Goal: Find specific page/section: Find specific page/section

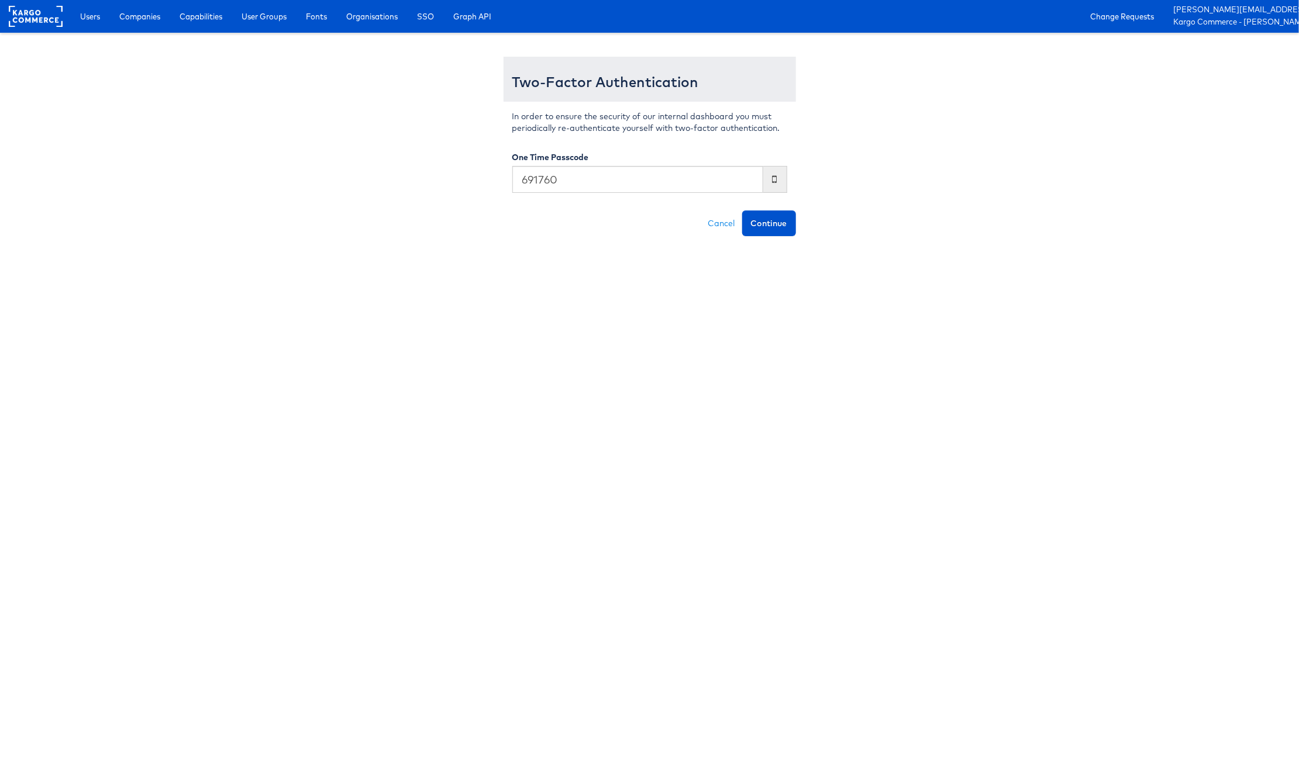
type input "691760"
click at [742, 210] on button "Continue" at bounding box center [769, 223] width 54 height 26
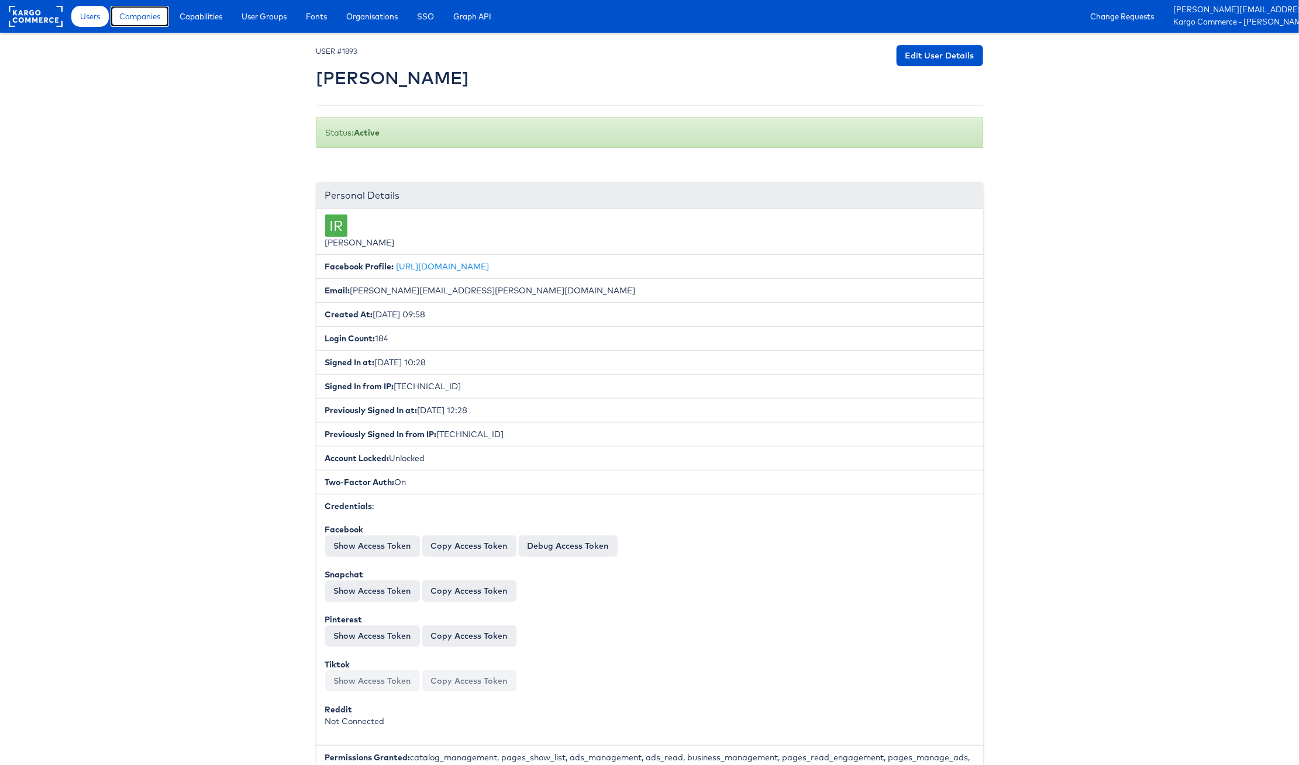
click at [144, 19] on span "Companies" at bounding box center [139, 17] width 41 height 12
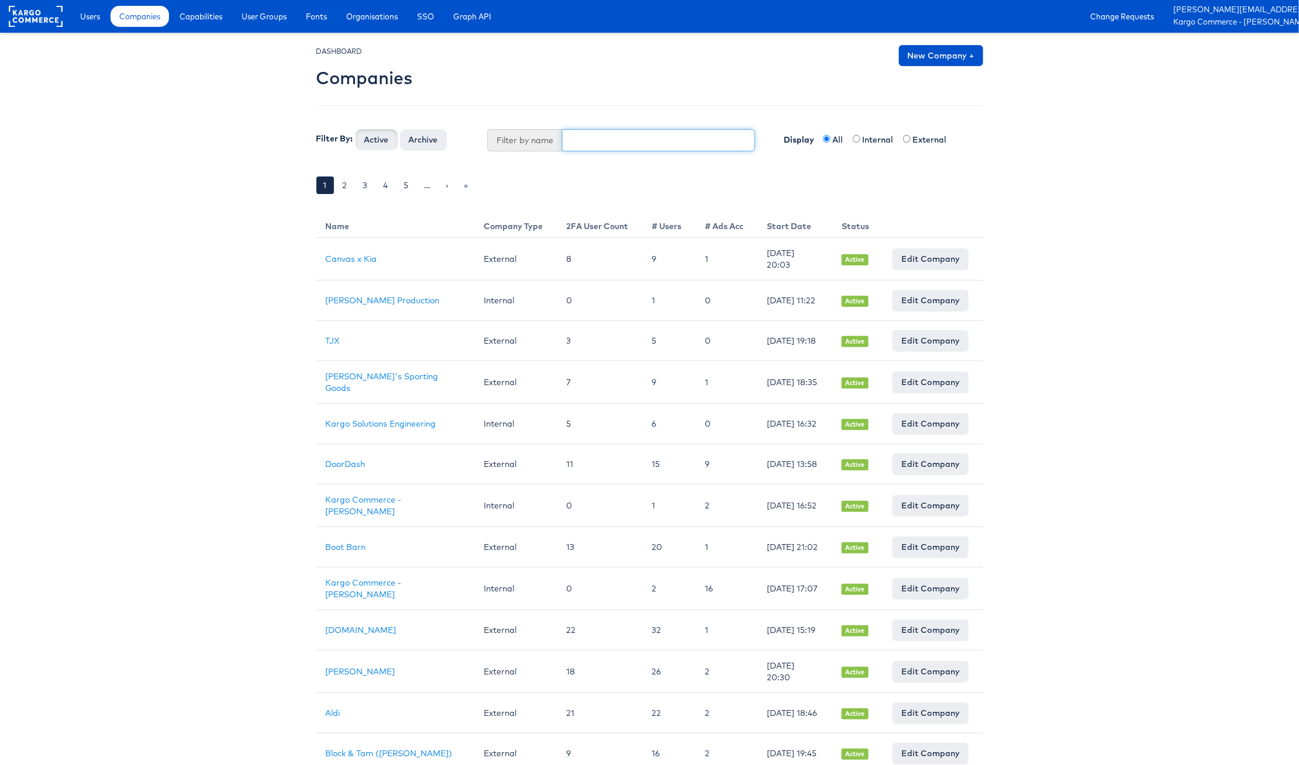
click at [633, 146] on input "text" at bounding box center [658, 140] width 193 height 22
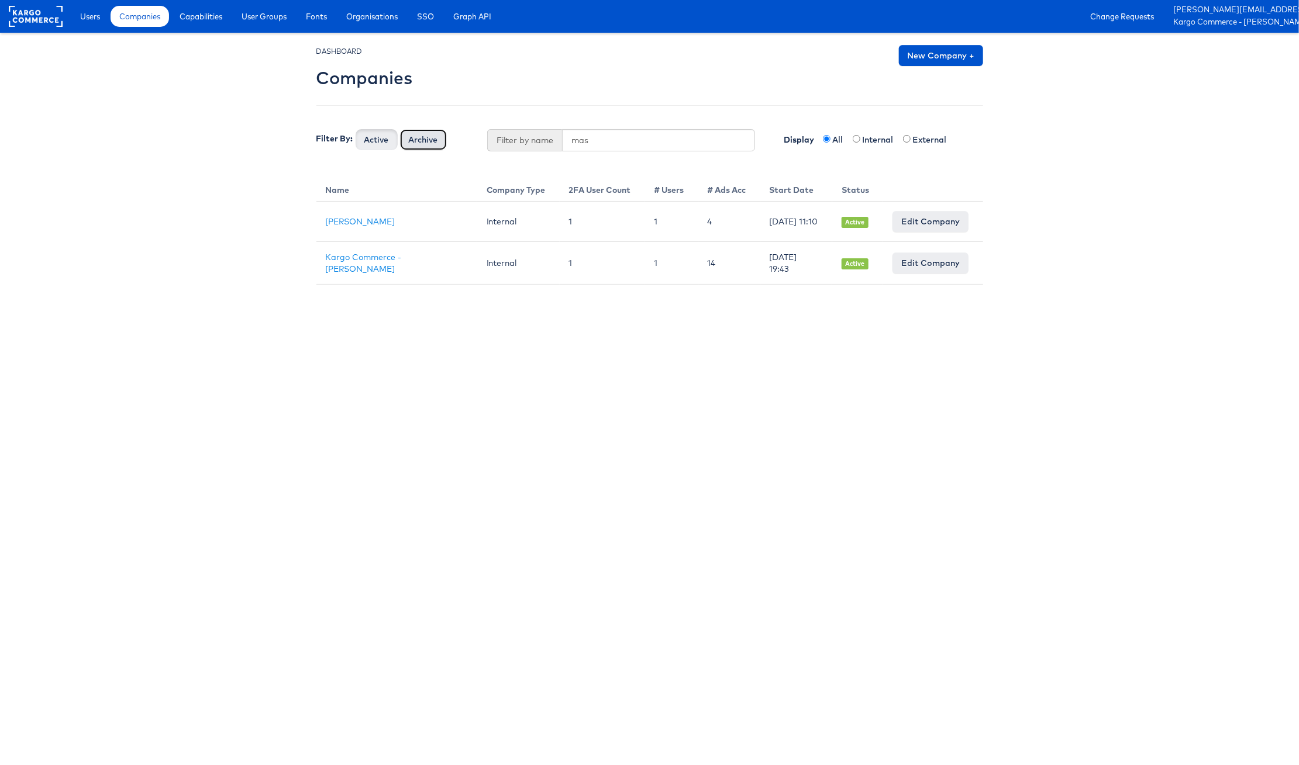
click at [410, 137] on button "Archive" at bounding box center [423, 139] width 47 height 21
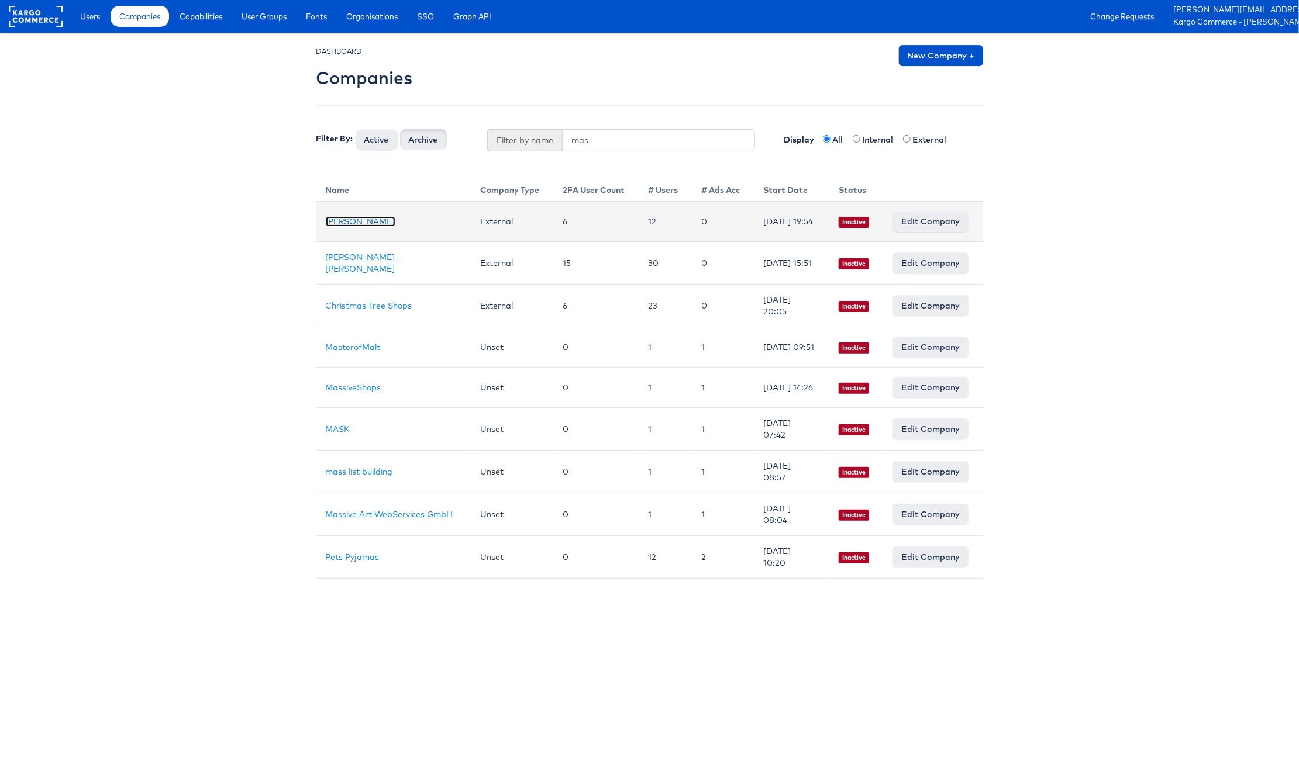
click at [382, 223] on link "Mason - Risewell" at bounding box center [361, 221] width 70 height 11
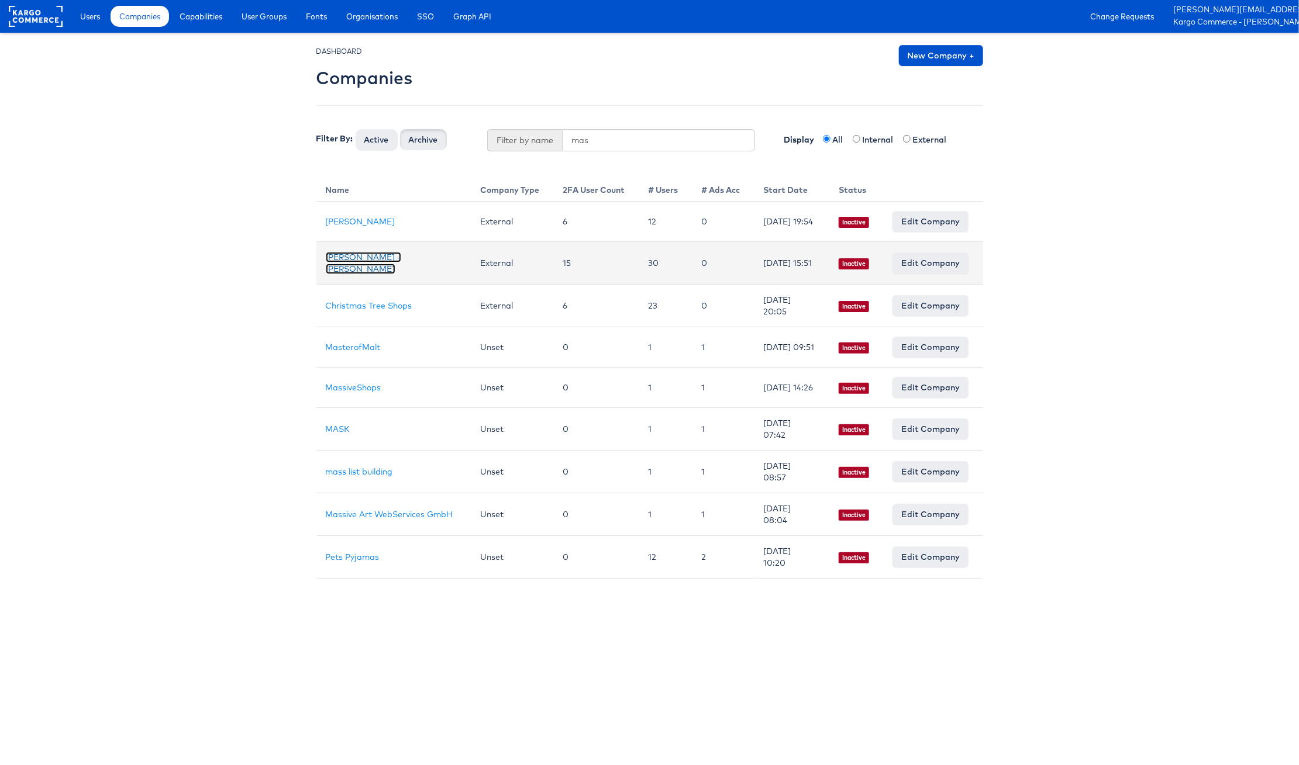
click at [401, 261] on link "Mason - Alexis Bittar" at bounding box center [363, 263] width 75 height 22
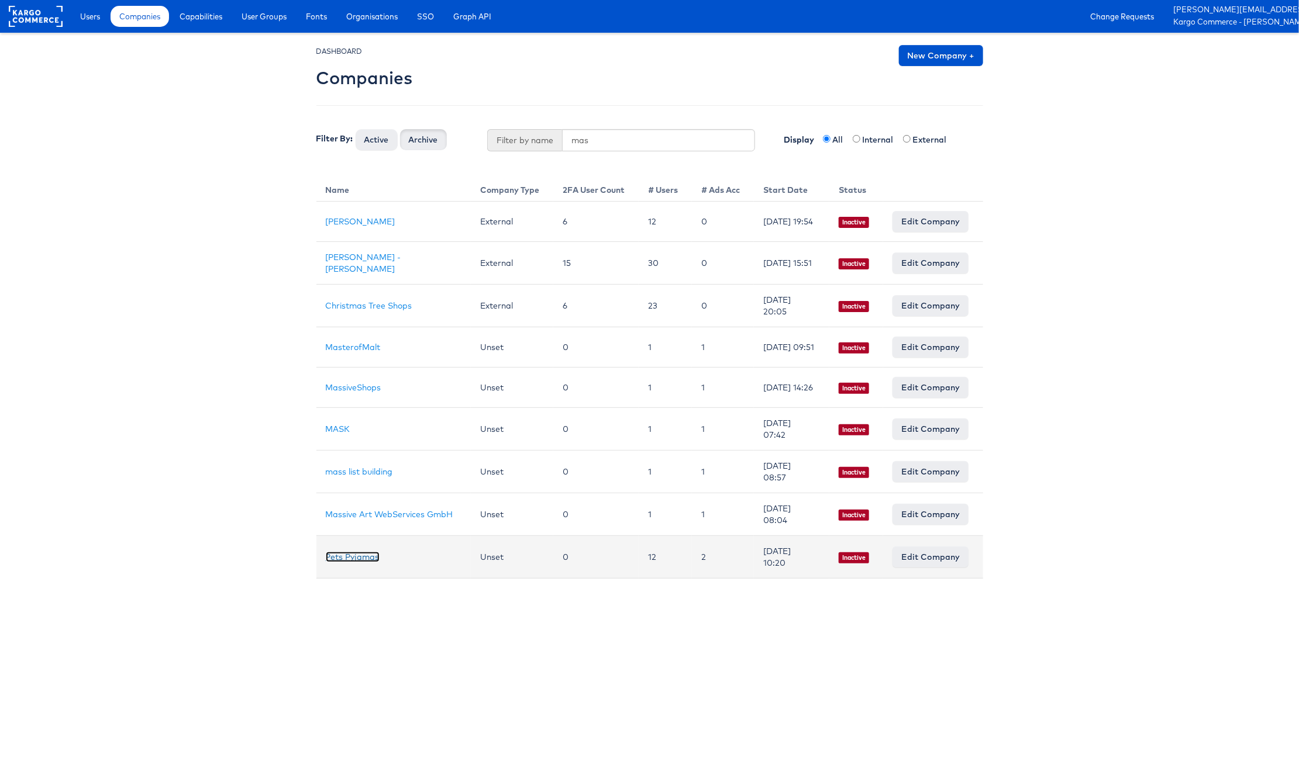
click at [357, 559] on link "Pets Pyjamas" at bounding box center [353, 557] width 54 height 11
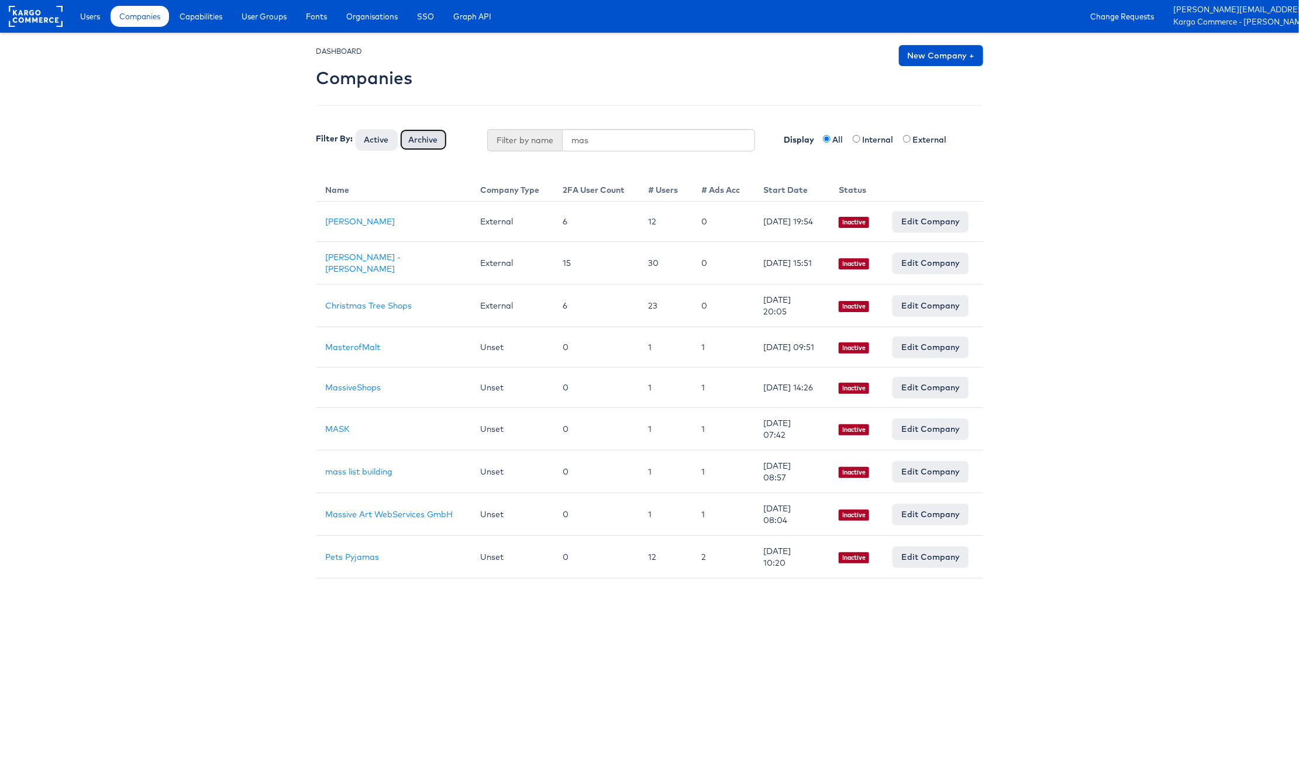
click at [416, 137] on button "Archive" at bounding box center [423, 139] width 47 height 21
drag, startPoint x: 381, startPoint y: 142, endPoint x: 391, endPoint y: 143, distance: 10.6
click at [381, 142] on button "Active" at bounding box center [377, 139] width 42 height 21
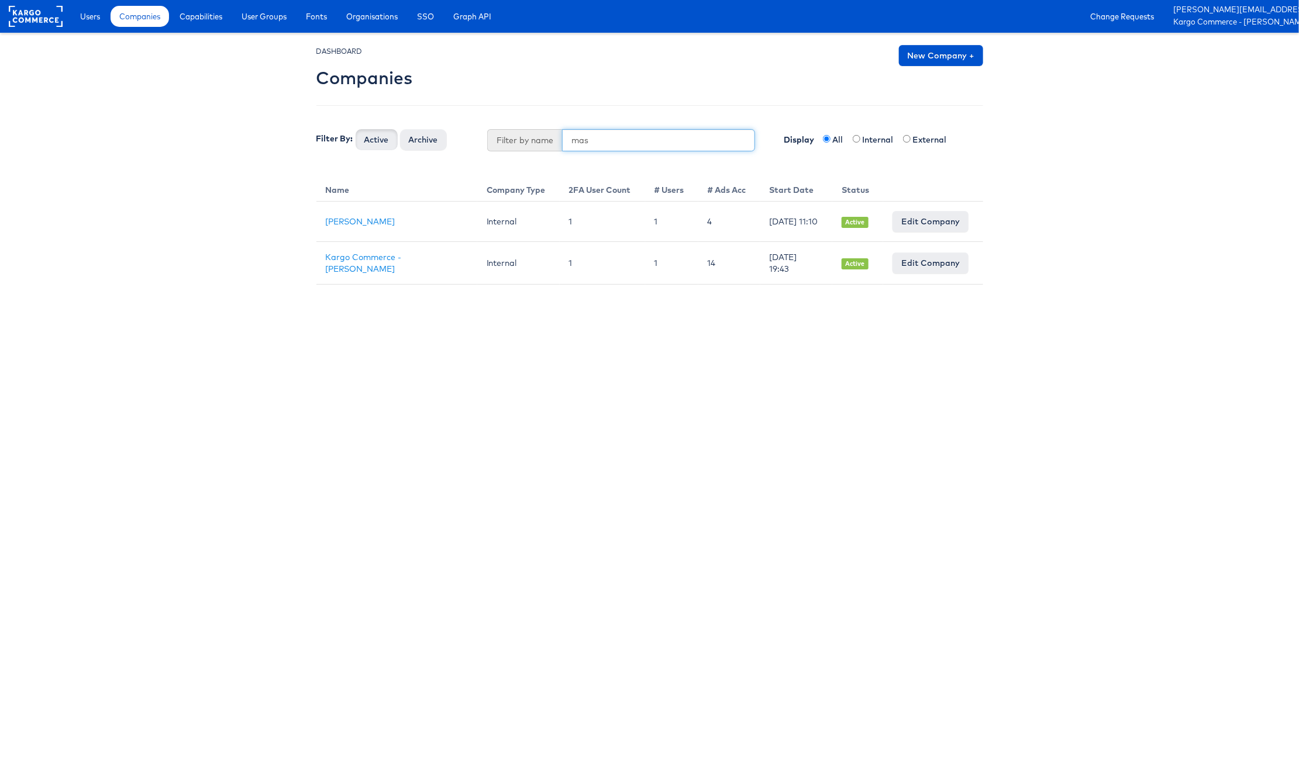
click at [619, 144] on input "mas" at bounding box center [658, 140] width 193 height 22
type input "m"
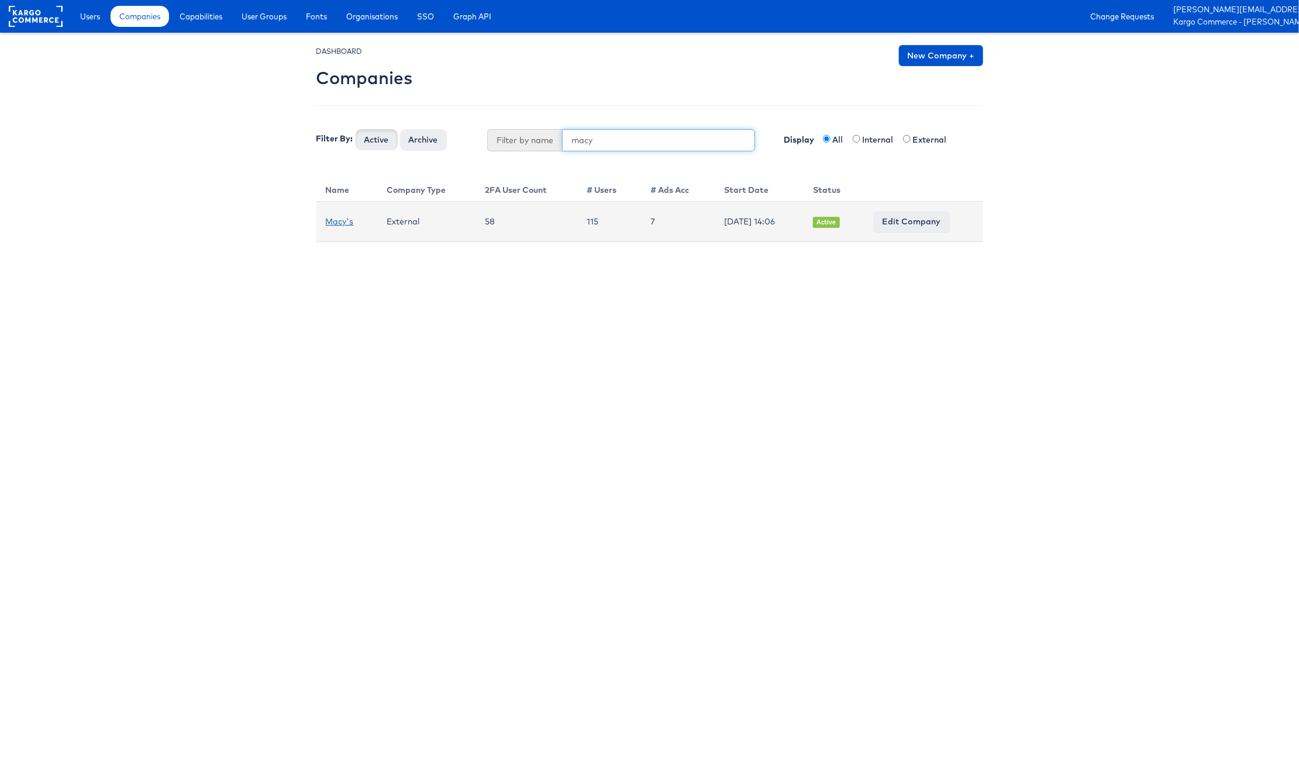
type input "macy"
click at [340, 219] on link "Macy's" at bounding box center [340, 221] width 28 height 11
drag, startPoint x: 611, startPoint y: 137, endPoint x: 560, endPoint y: 139, distance: 51.5
click at [560, 139] on div "Filter by name macy" at bounding box center [621, 140] width 268 height 22
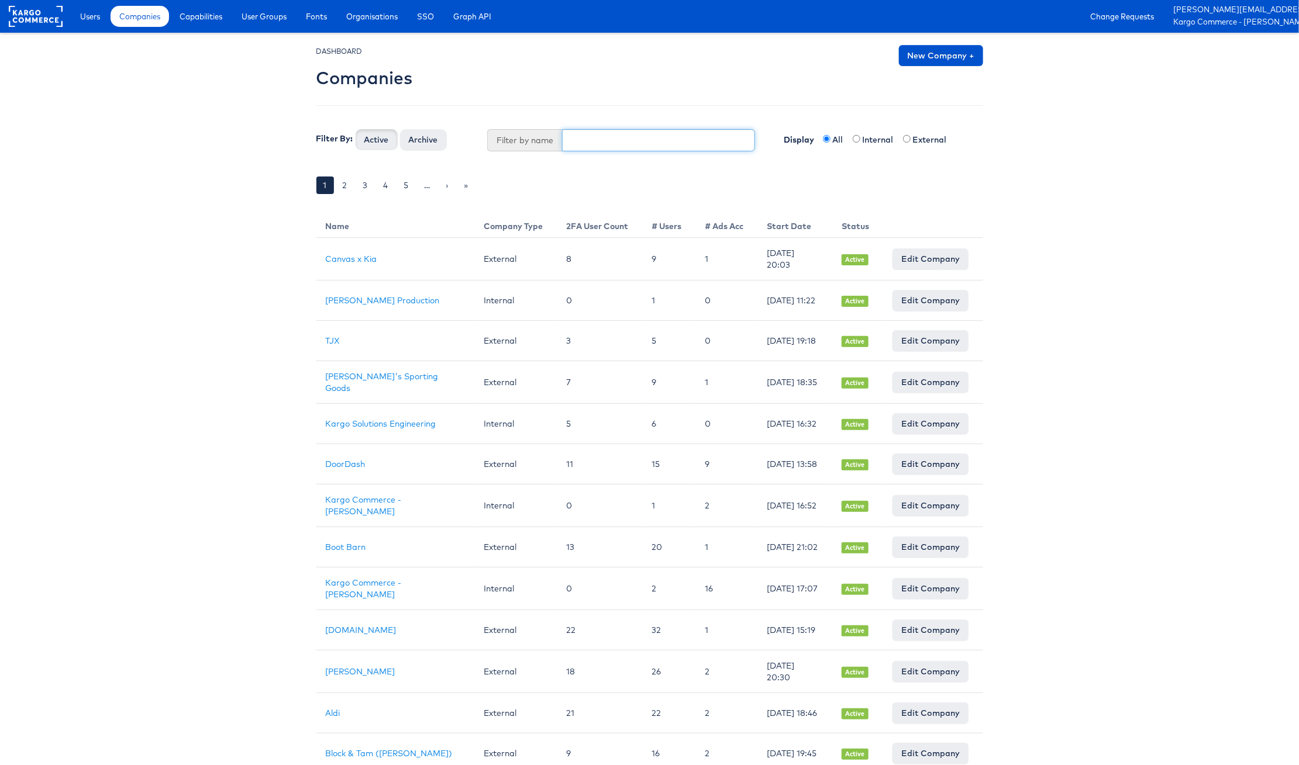
click at [586, 143] on input "text" at bounding box center [658, 140] width 193 height 22
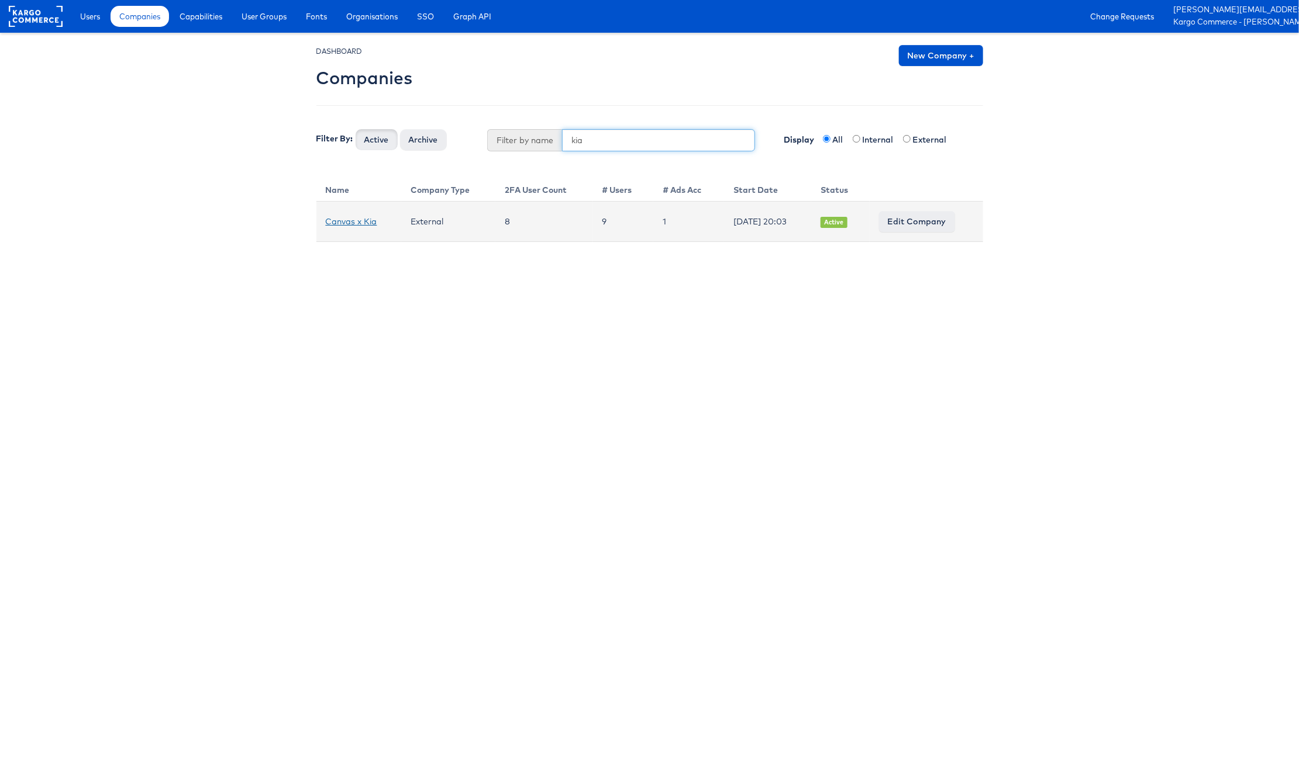
type input "kia"
click at [347, 222] on link "Canvas x Kia" at bounding box center [351, 221] width 51 height 11
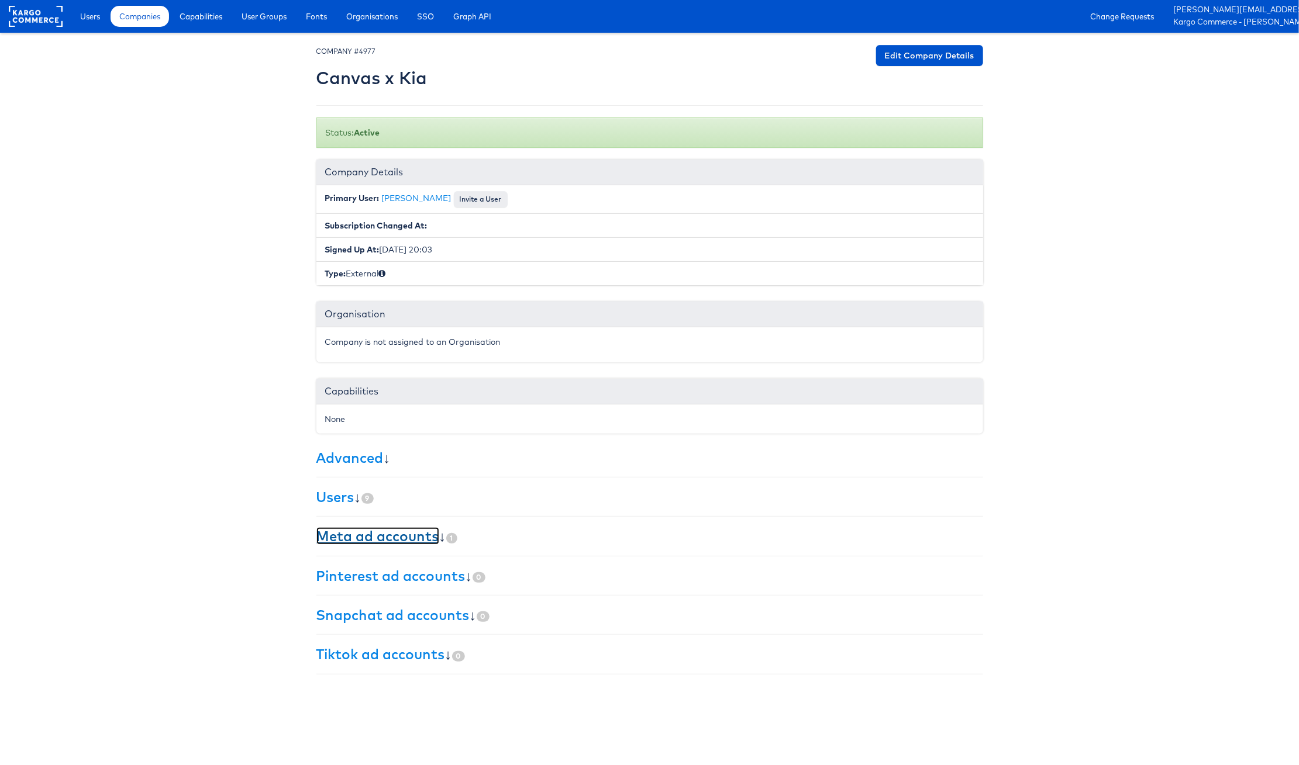
click at [409, 541] on link "Meta ad accounts" at bounding box center [377, 536] width 123 height 18
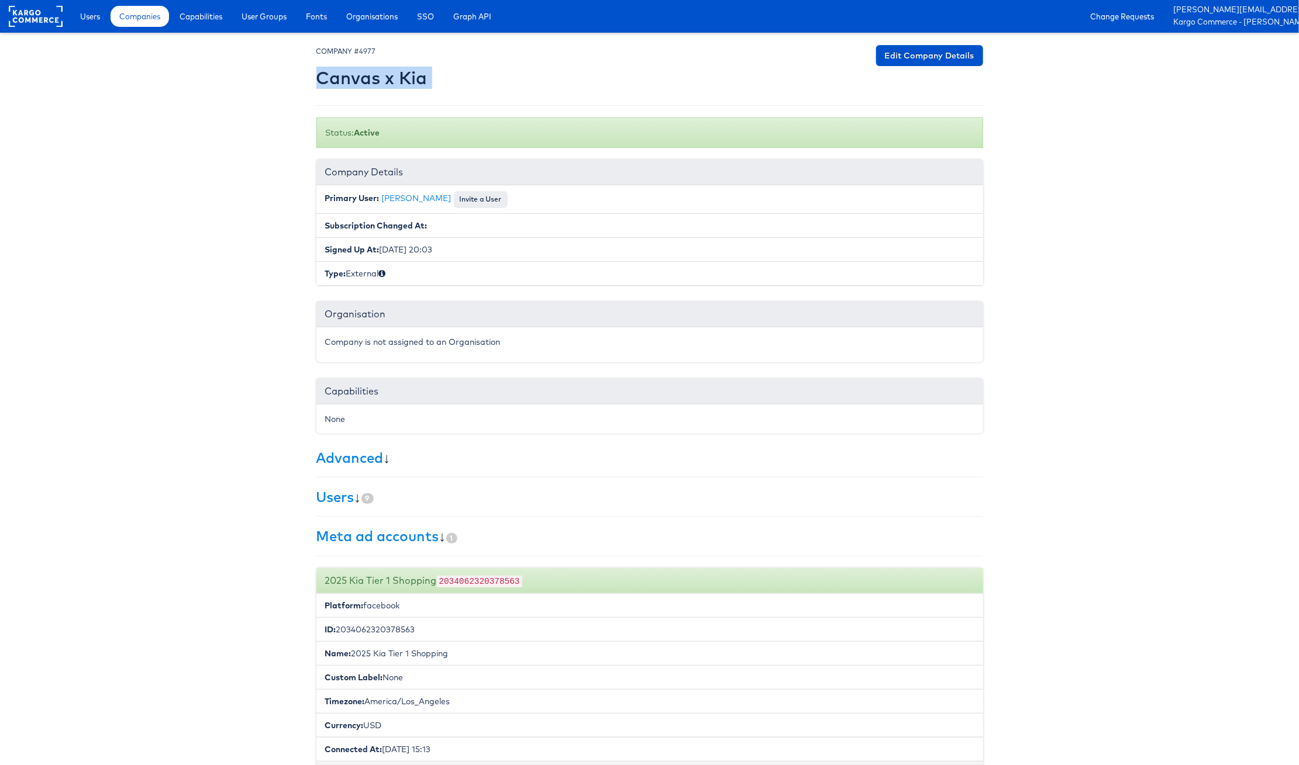
drag, startPoint x: 319, startPoint y: 74, endPoint x: 427, endPoint y: 79, distance: 107.7
click at [427, 77] on div "COMPANY #4977 Canvas x Kia Edit Company Details" at bounding box center [649, 69] width 667 height 49
copy div "Canvas x Kia Edit Company Details"
